Goal: Information Seeking & Learning: Check status

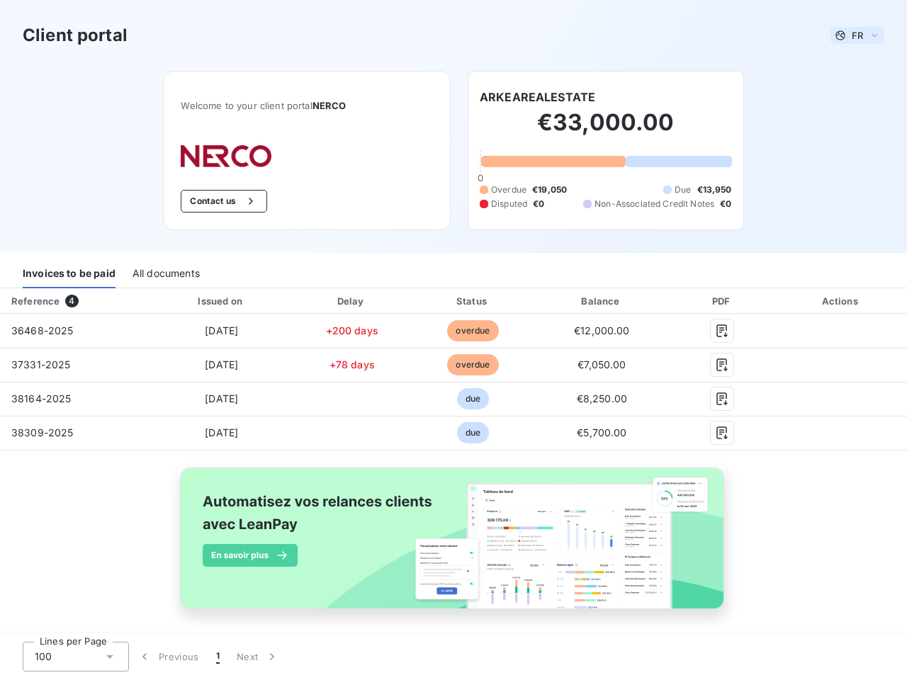
click at [852, 35] on span "FR" at bounding box center [857, 35] width 11 height 11
click at [216, 201] on button "Contact us" at bounding box center [224, 201] width 86 height 23
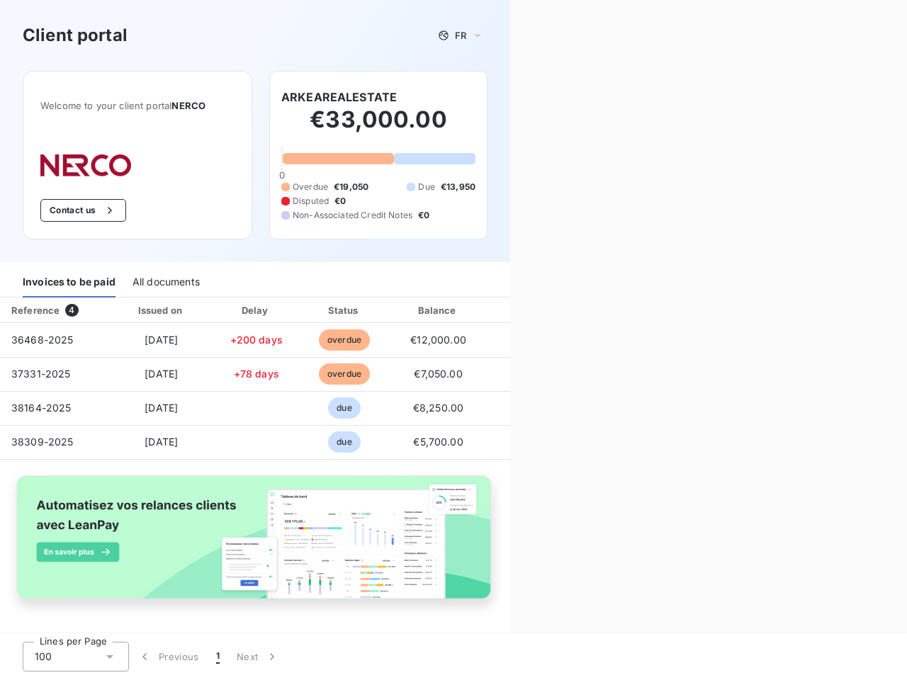
click at [531, 97] on div "Contact us Fill out the form below, and a member of our team will get back to y…" at bounding box center [708, 340] width 397 height 680
click at [69, 273] on div "Invoices to be paid" at bounding box center [69, 283] width 93 height 30
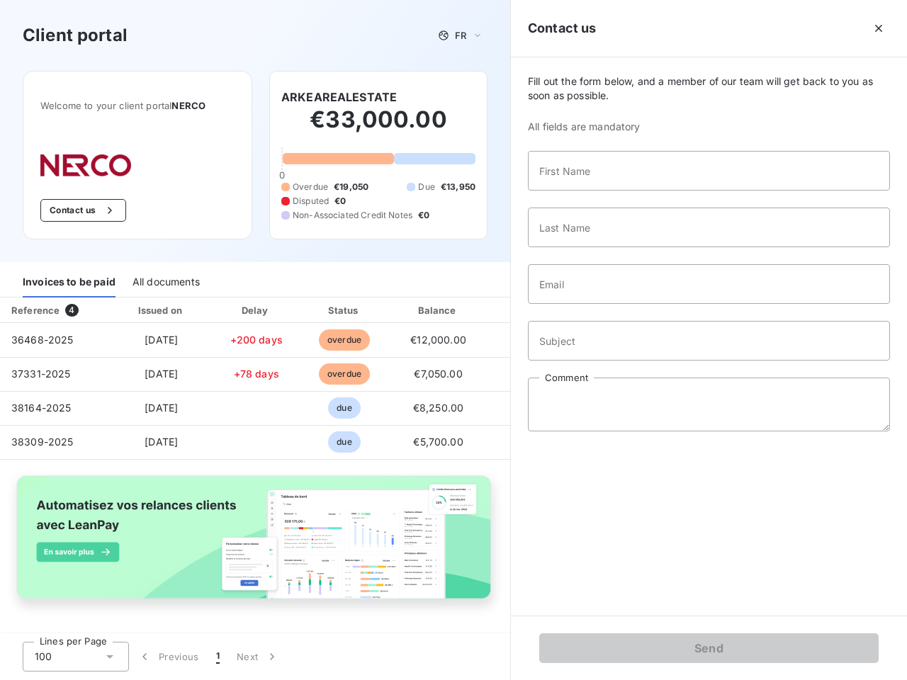
click at [165, 273] on div "All documents" at bounding box center [165, 283] width 67 height 30
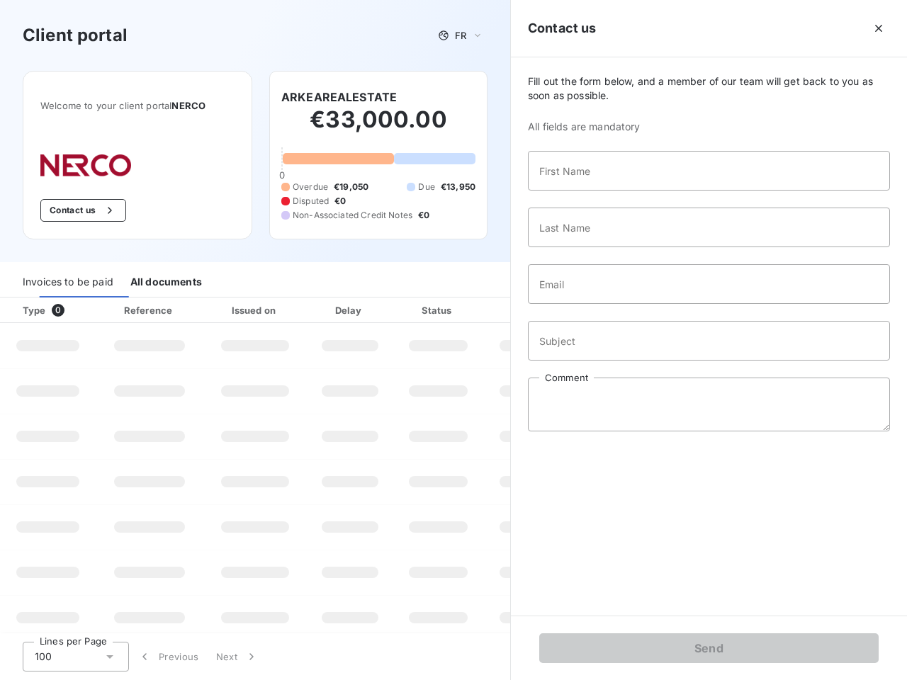
click at [74, 301] on th "Type 0" at bounding box center [48, 311] width 96 height 26
click at [218, 301] on th "Issued on" at bounding box center [254, 311] width 103 height 26
click at [346, 301] on th "Delay" at bounding box center [350, 311] width 86 height 26
click at [466, 301] on th "Status" at bounding box center [438, 311] width 90 height 26
click at [593, 301] on input "Email" at bounding box center [709, 284] width 362 height 40
